Goal: Information Seeking & Learning: Compare options

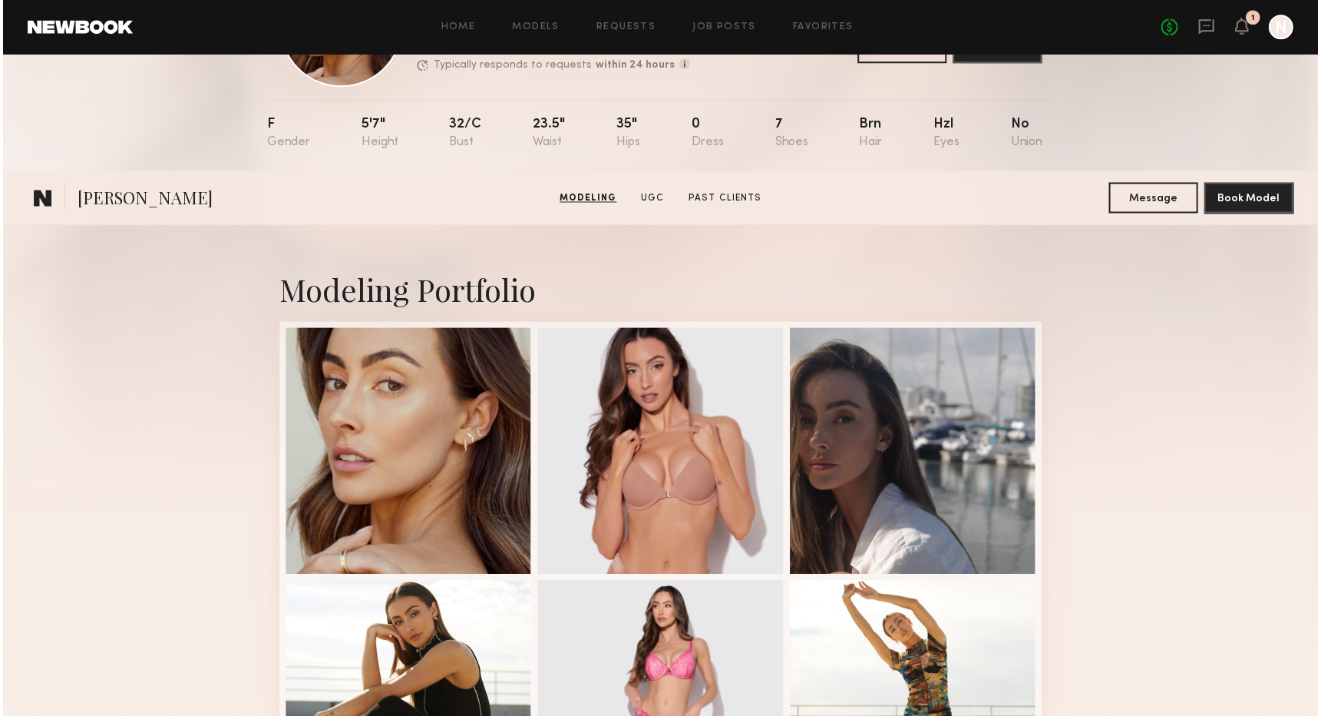
scroll to position [115, 0]
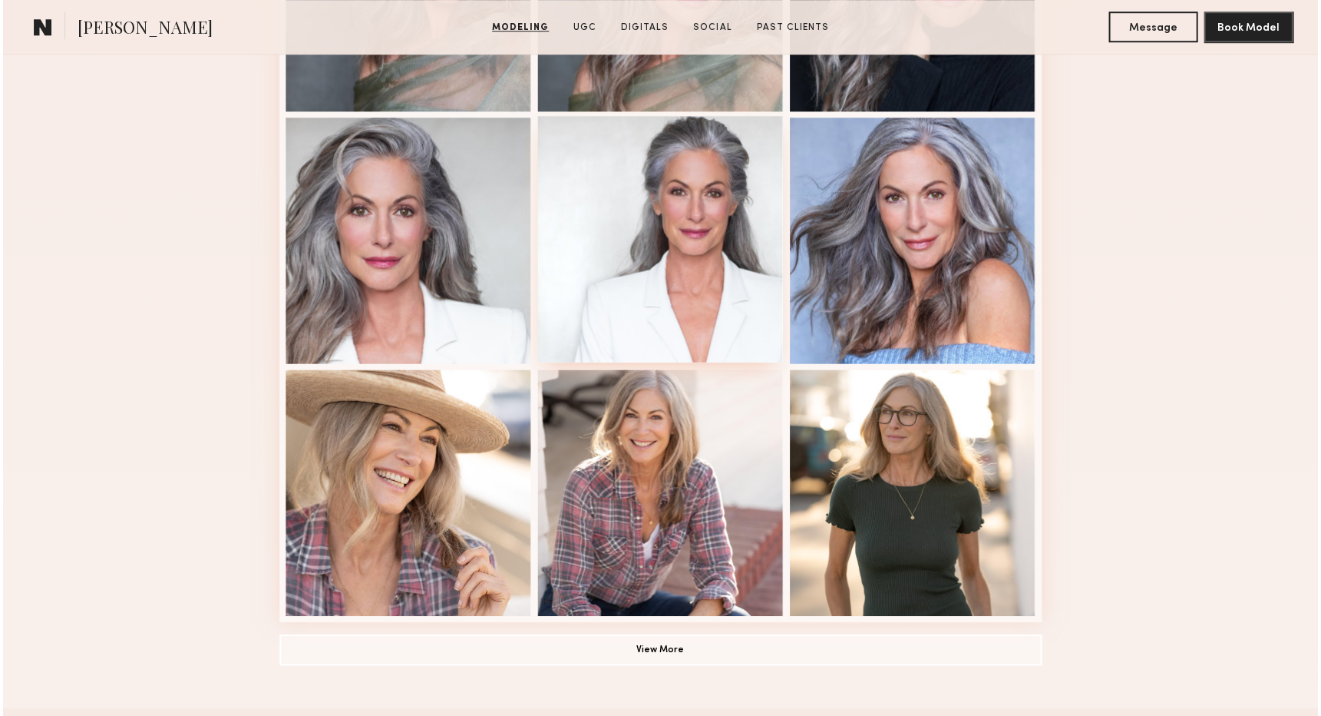
scroll to position [728, 0]
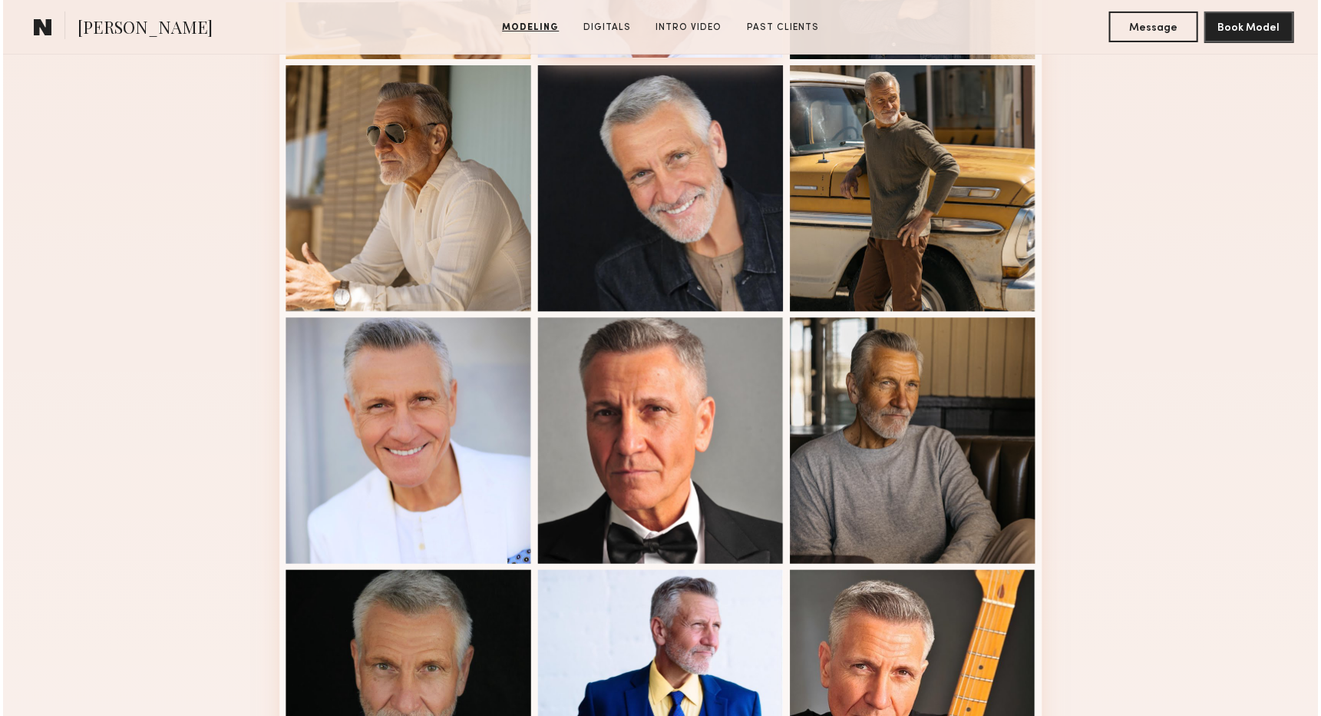
scroll to position [543, 0]
